Goal: Transaction & Acquisition: Purchase product/service

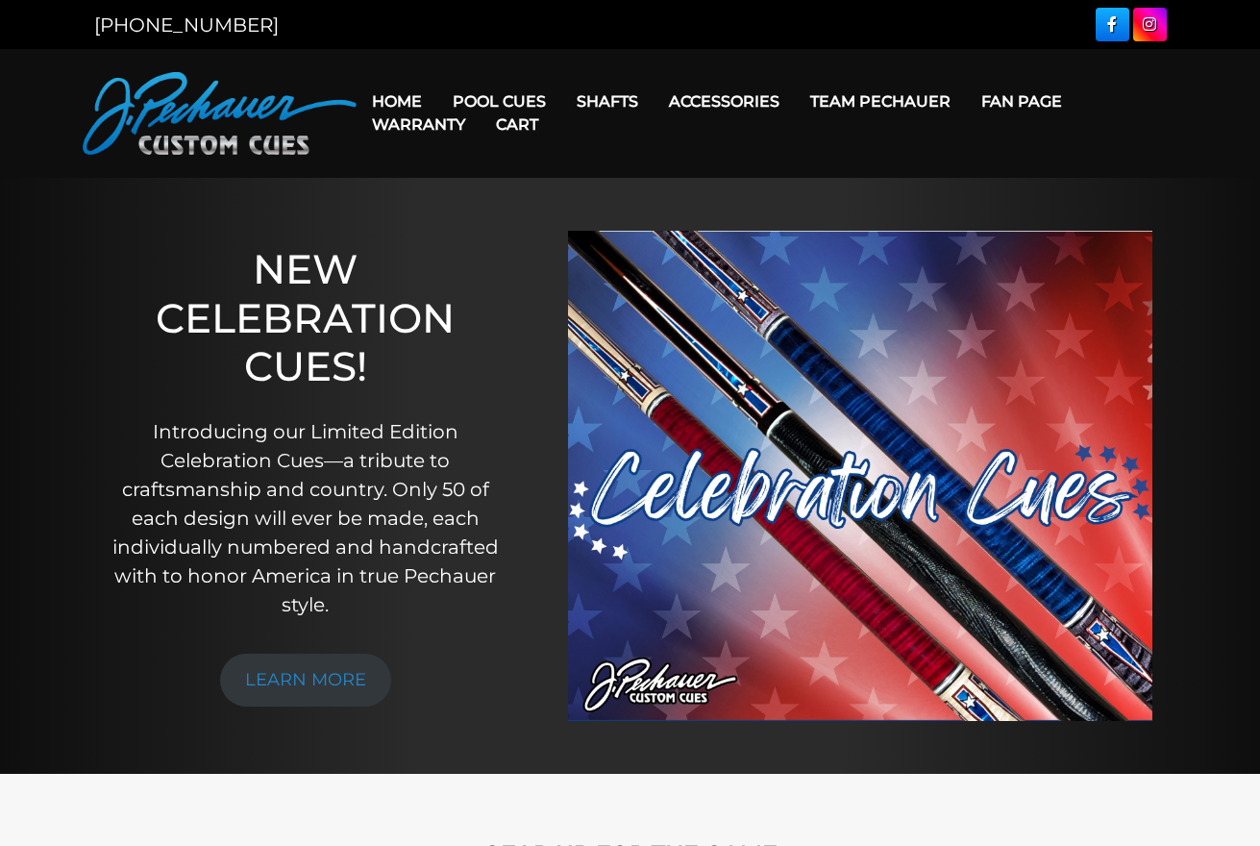
click at [497, 101] on link "Cart" at bounding box center [517, 124] width 73 height 49
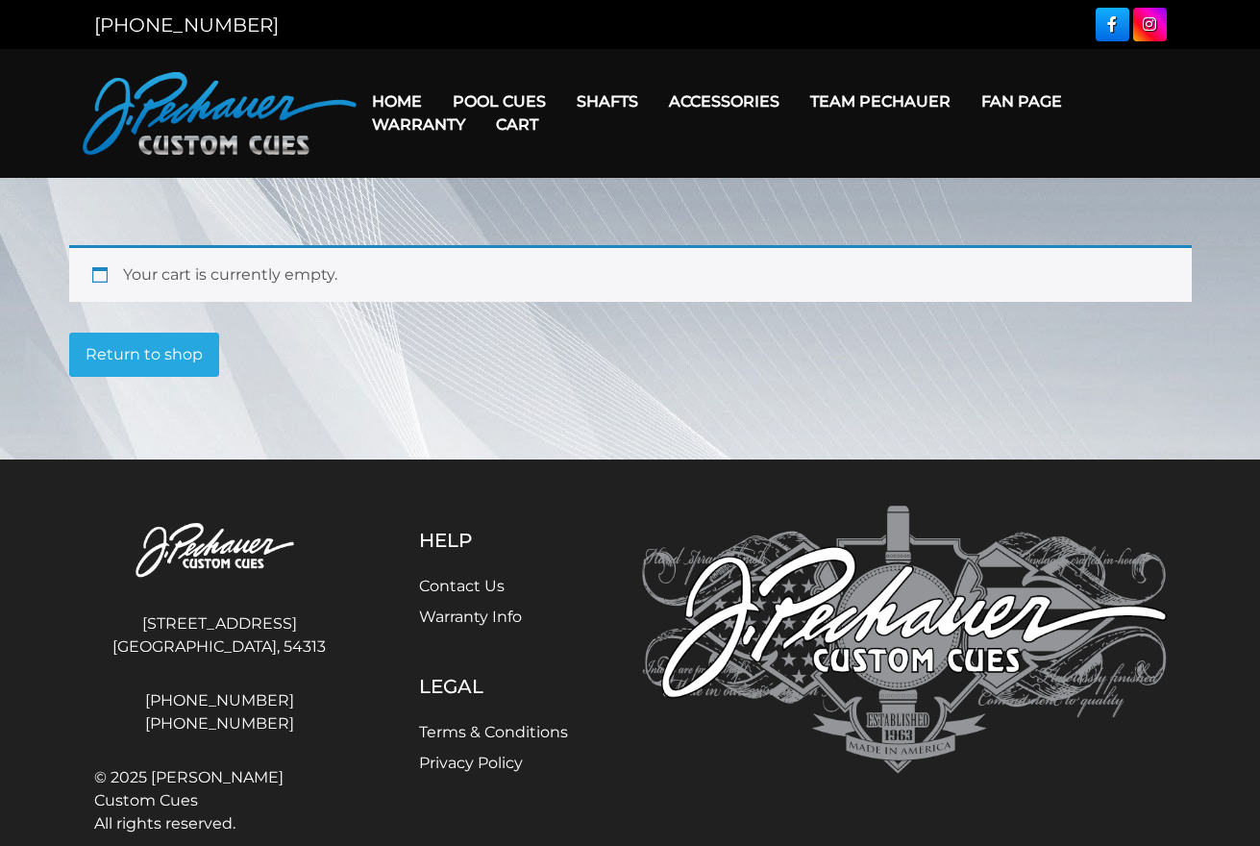
scroll to position [8, 0]
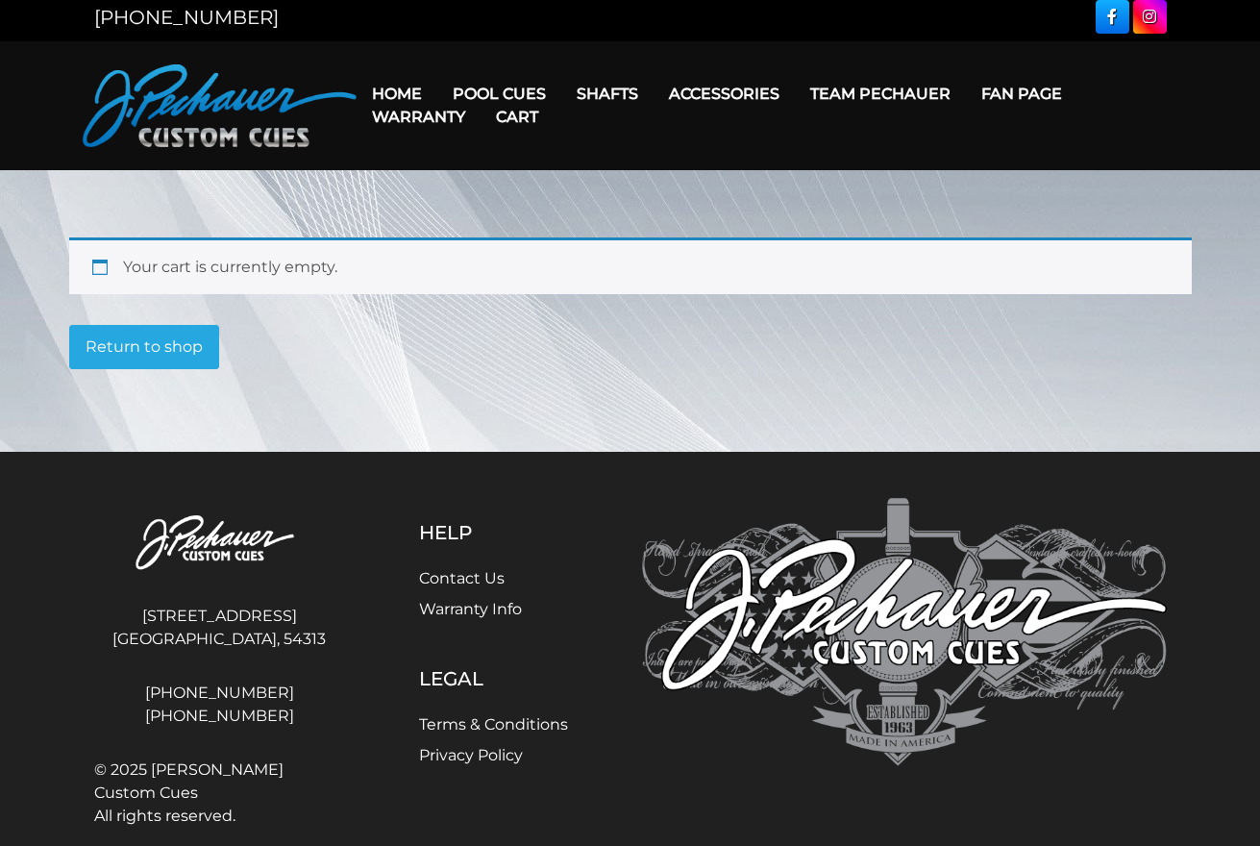
click at [522, 94] on link "Cart" at bounding box center [517, 116] width 73 height 49
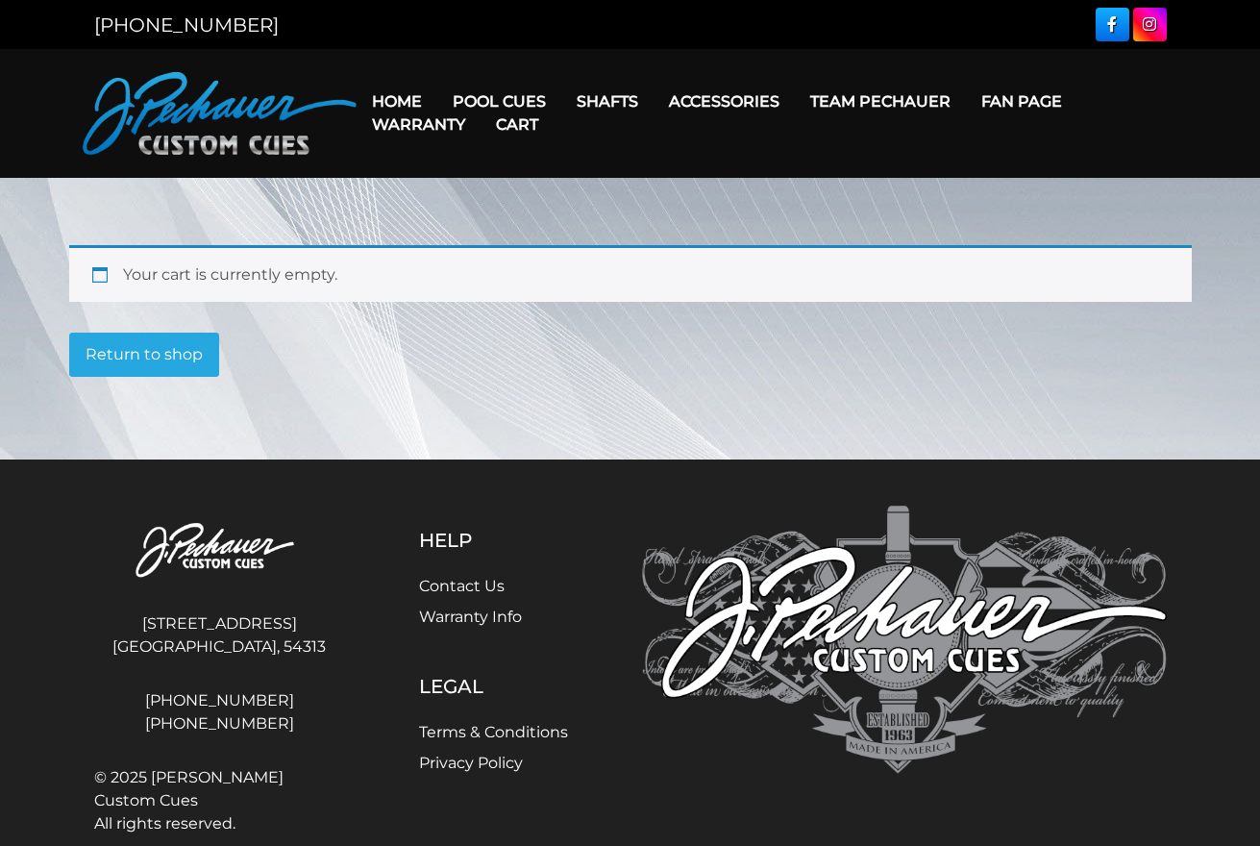
click at [421, 96] on link "Home" at bounding box center [397, 101] width 81 height 49
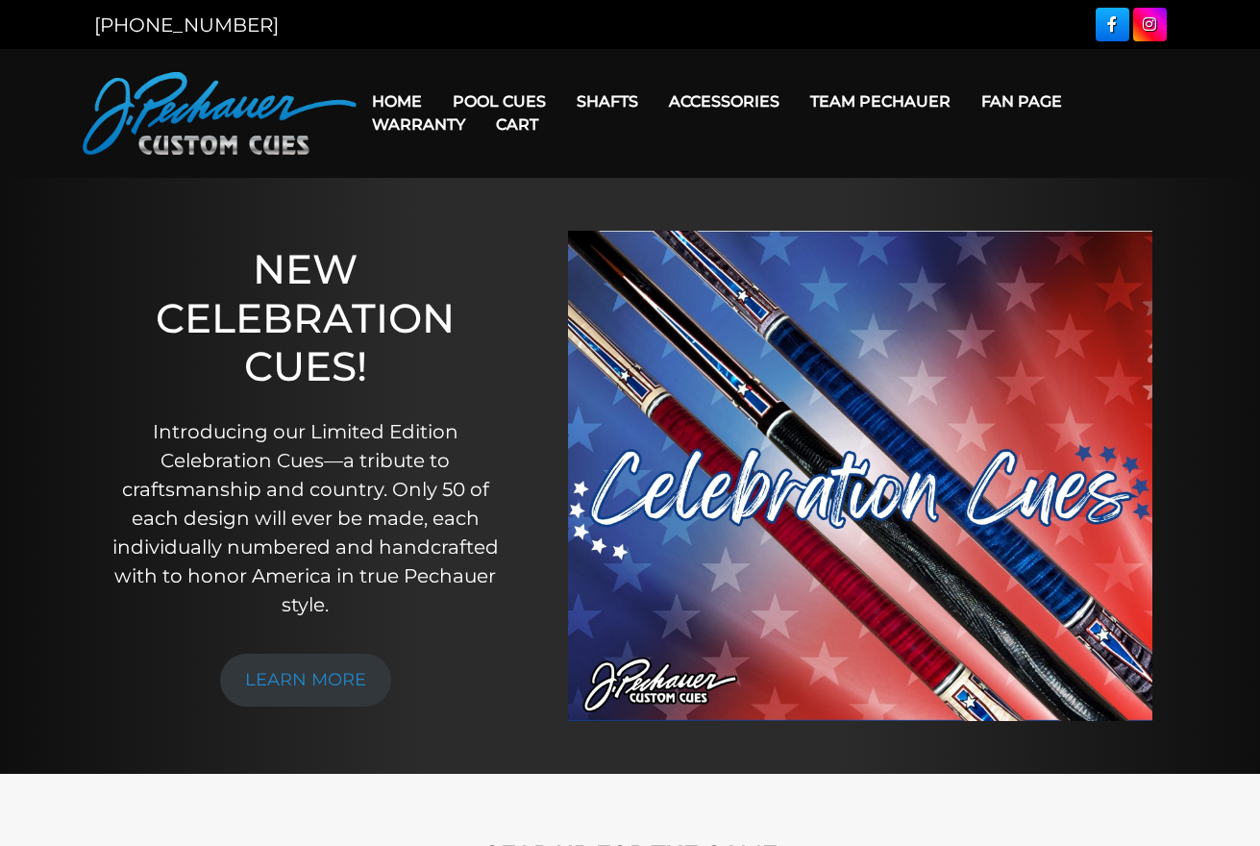
scroll to position [1, 0]
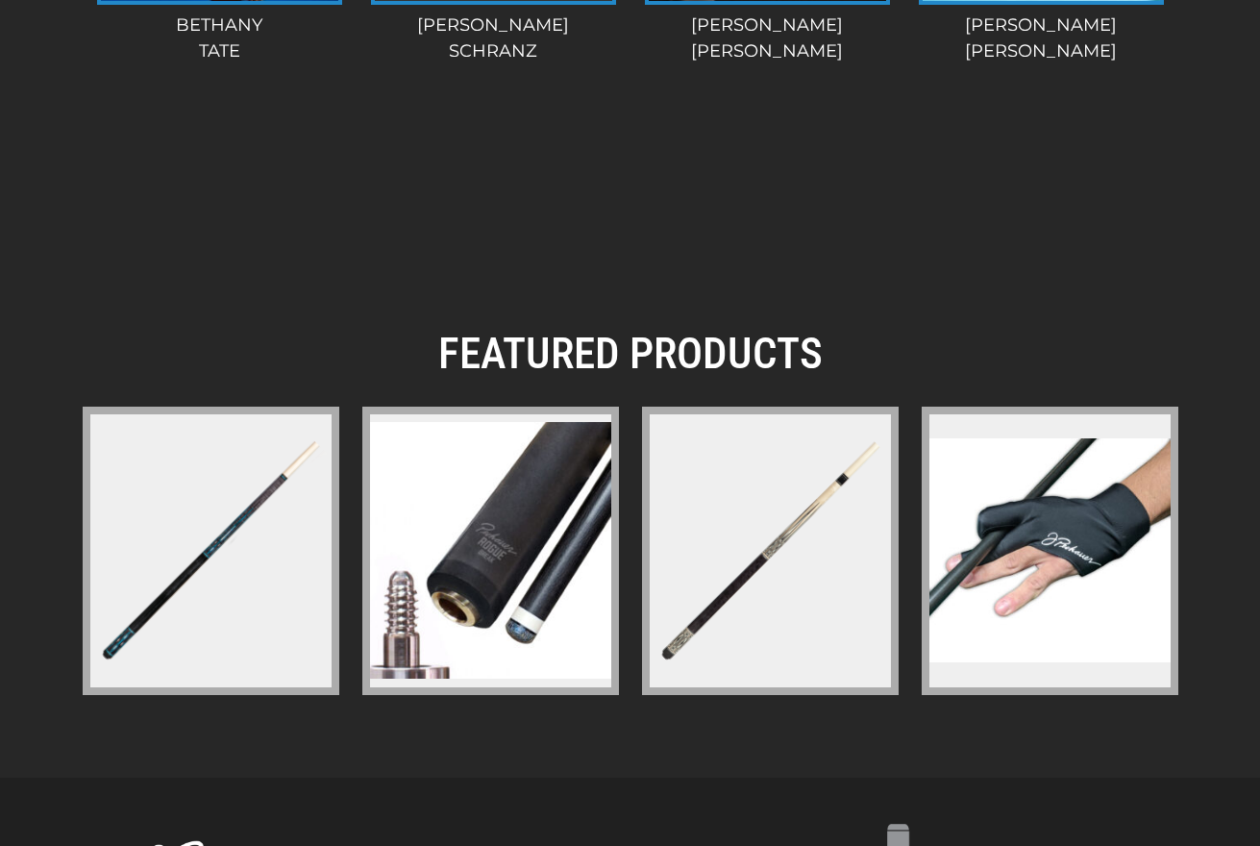
scroll to position [2662, 0]
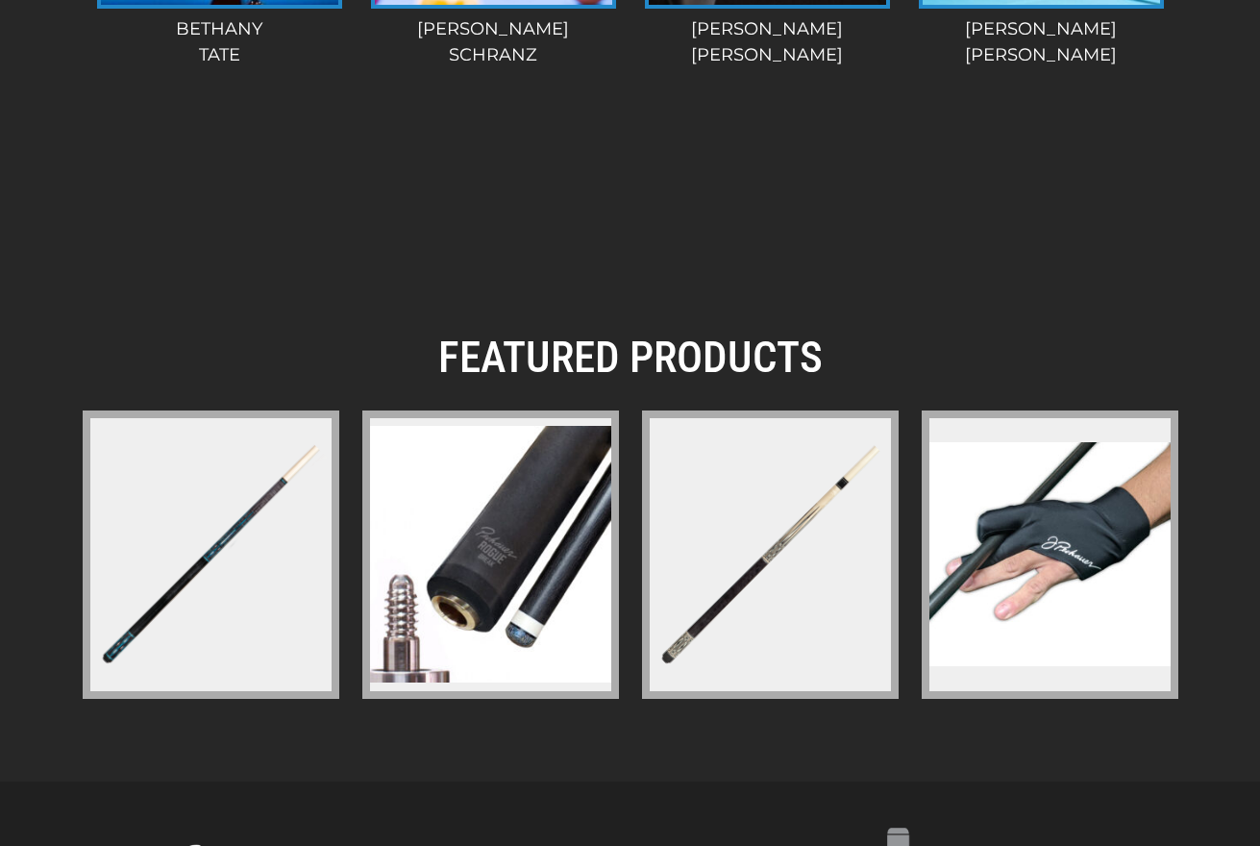
click at [768, 503] on img at bounding box center [770, 554] width 249 height 249
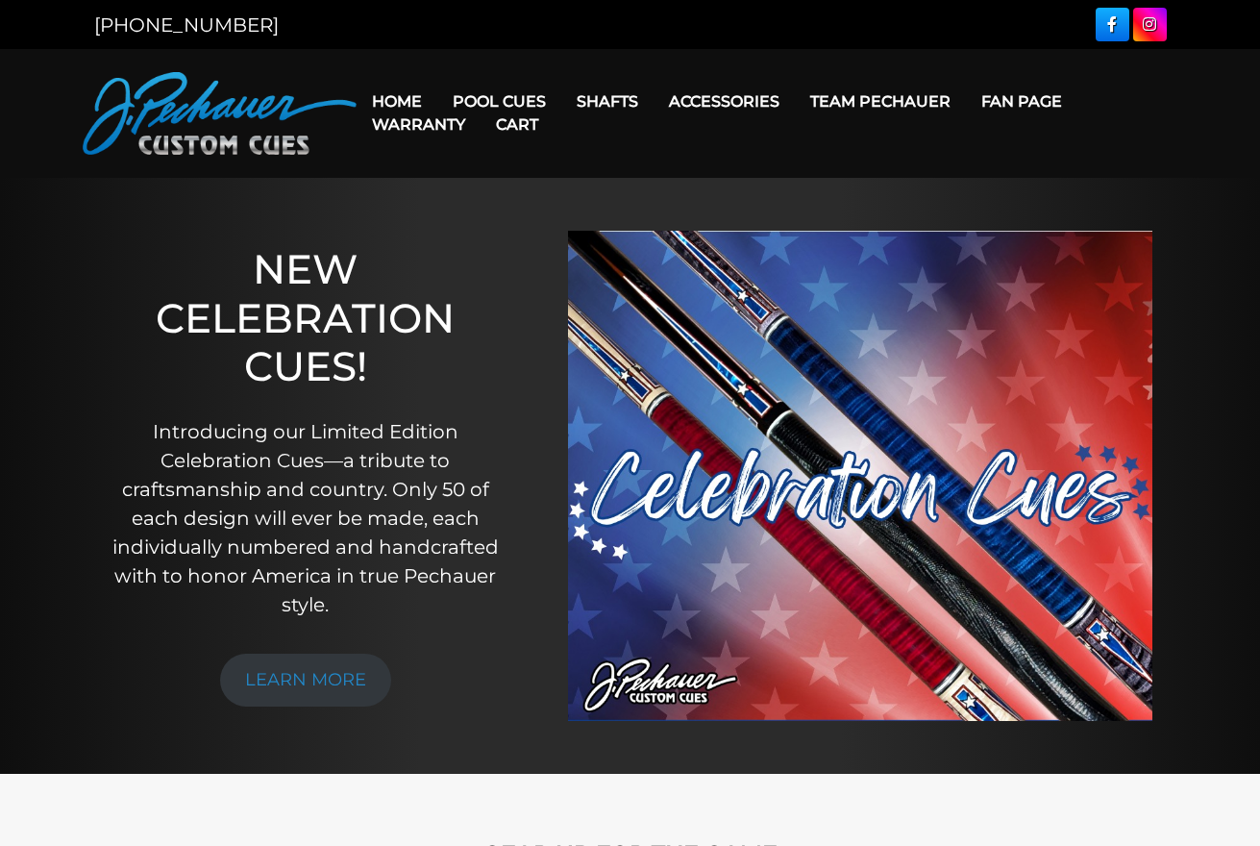
scroll to position [0, 0]
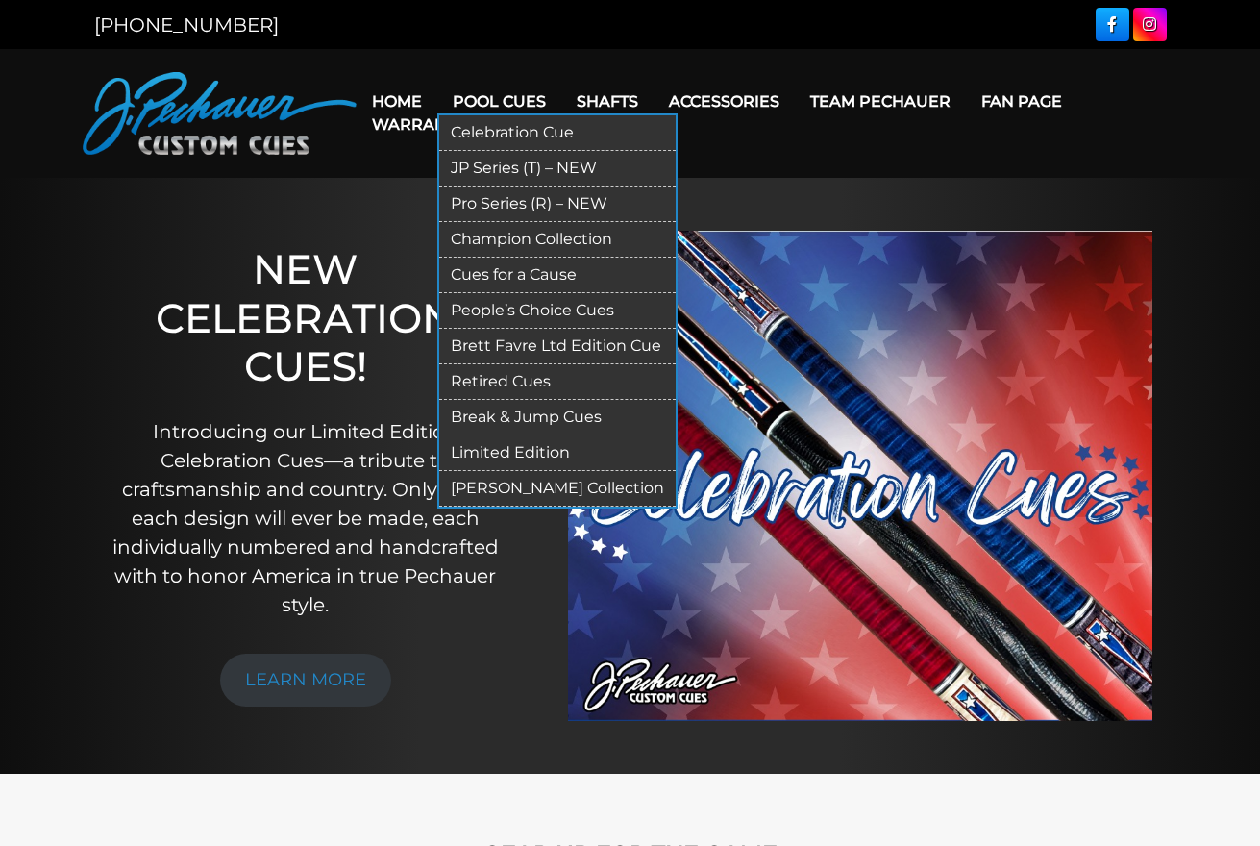
click at [494, 236] on link "Champion Collection" at bounding box center [557, 240] width 236 height 36
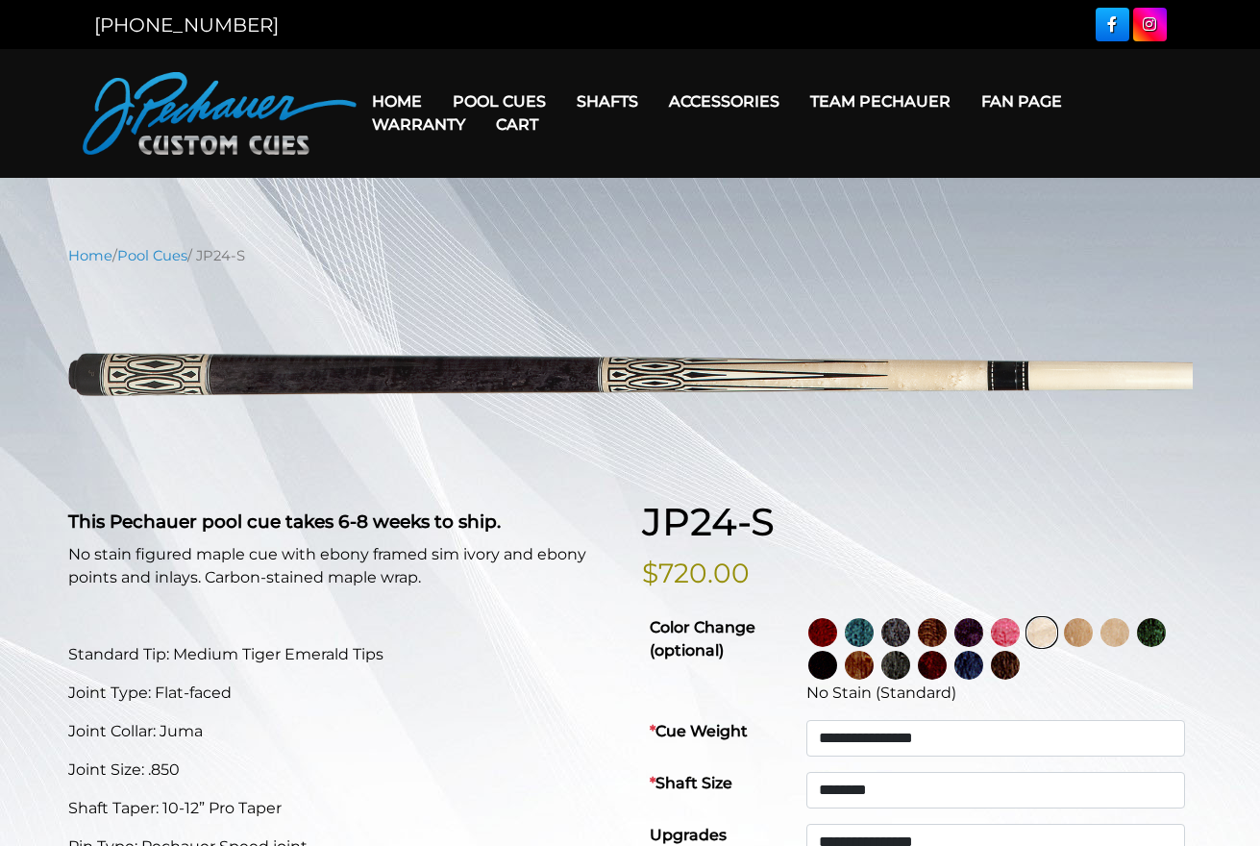
select select "********"
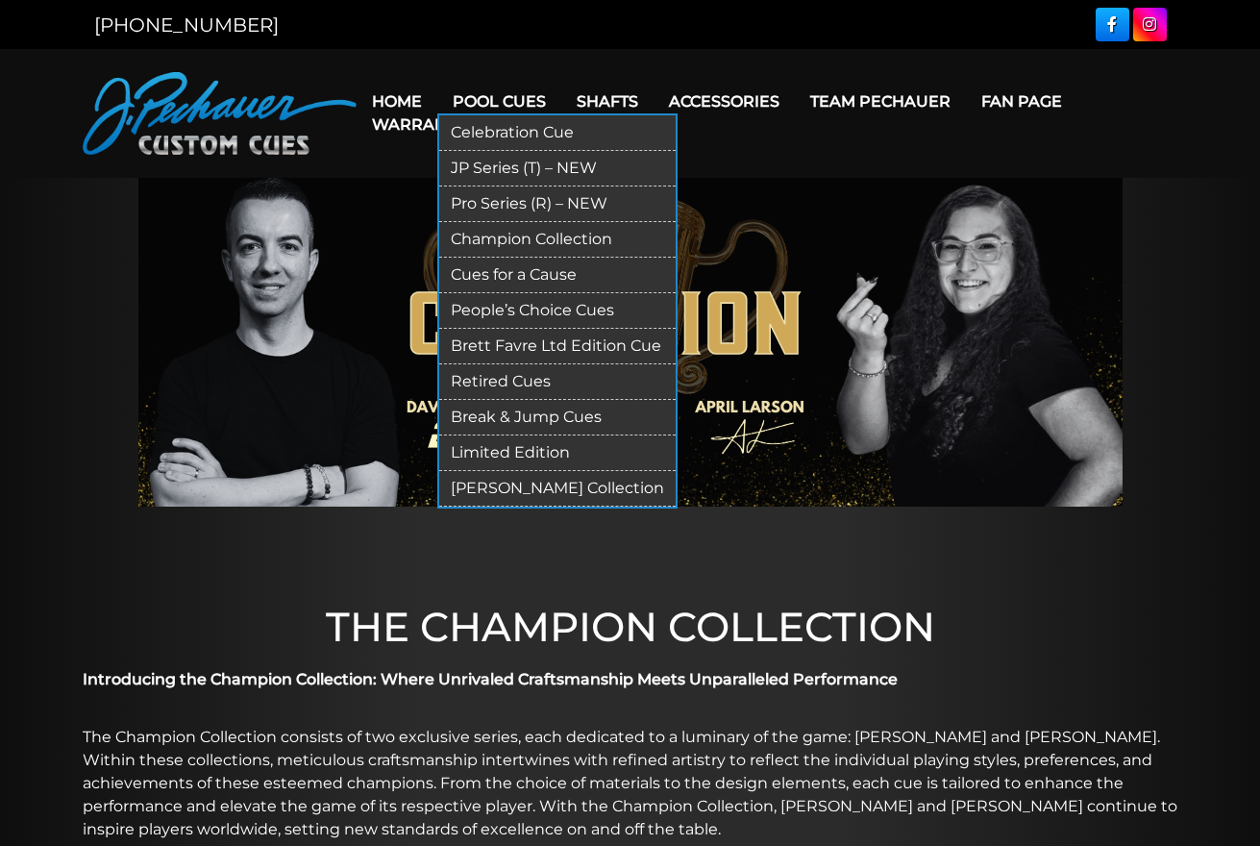
click at [568, 495] on link "[PERSON_NAME] Collection" at bounding box center [557, 489] width 236 height 36
